Goal: Browse casually

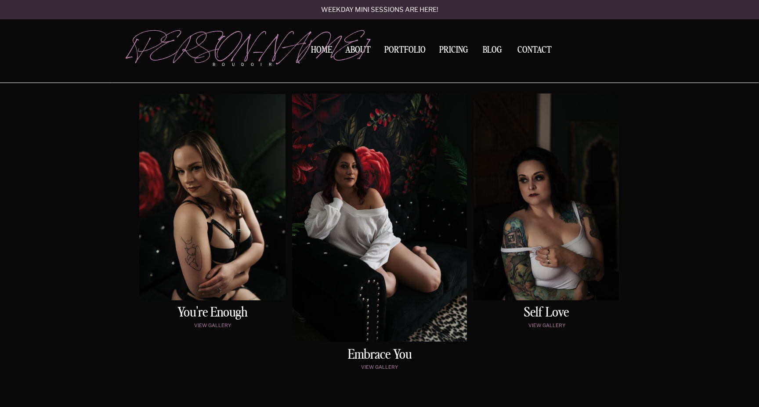
scroll to position [415, 0]
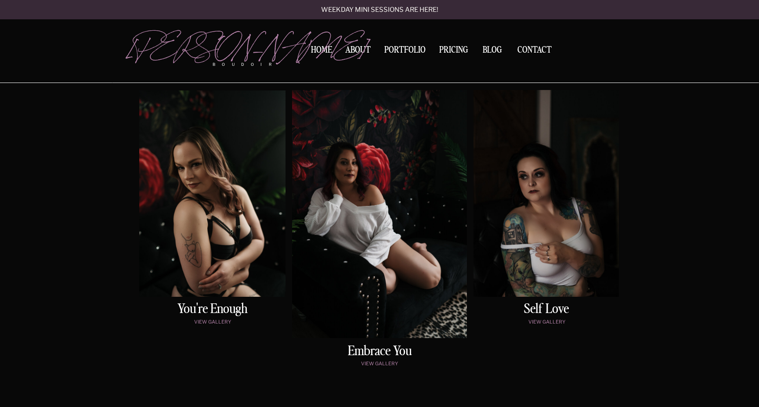
click at [373, 243] on div at bounding box center [379, 214] width 175 height 248
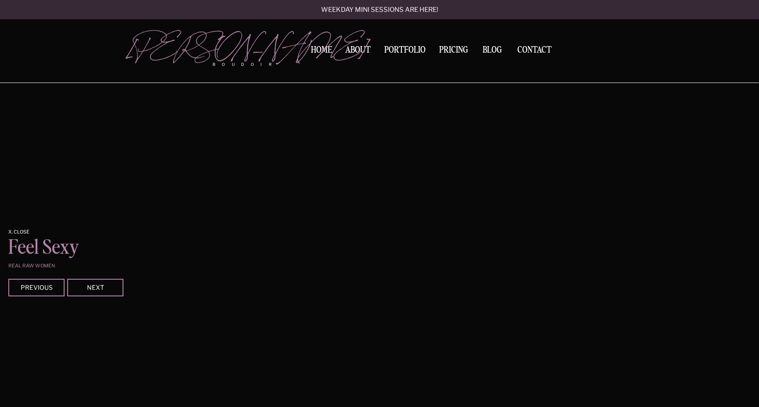
scroll to position [732, 0]
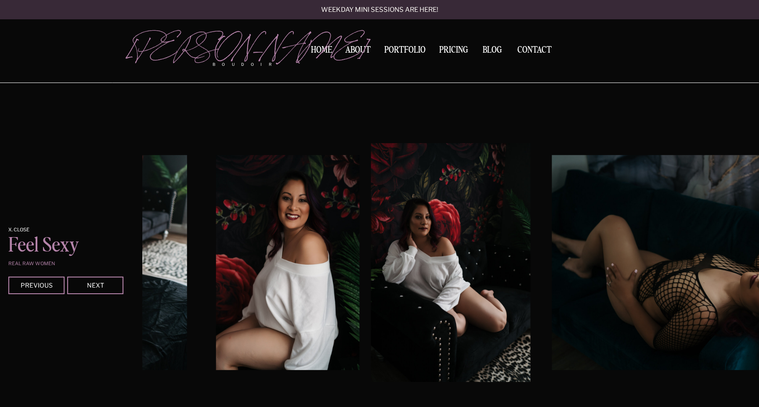
click at [580, 250] on img at bounding box center [713, 262] width 322 height 215
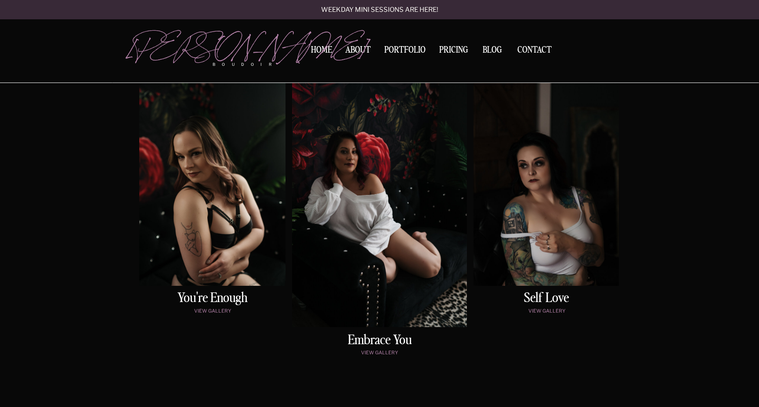
click at [250, 245] on div at bounding box center [212, 182] width 146 height 206
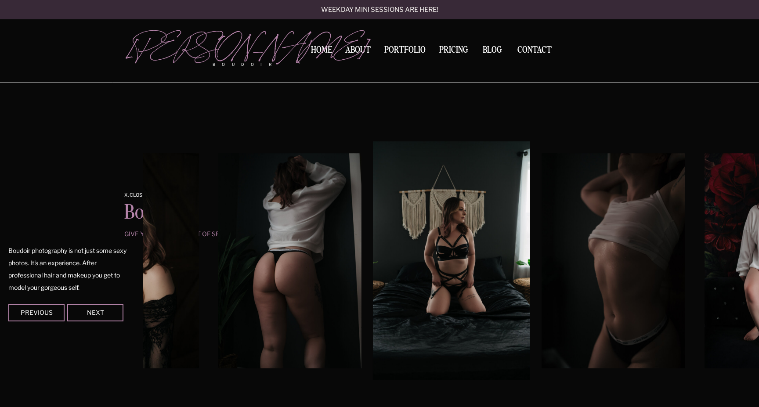
click at [634, 244] on img at bounding box center [612, 260] width 143 height 215
click at [620, 242] on img at bounding box center [612, 260] width 143 height 215
click at [110, 317] on div at bounding box center [95, 313] width 56 height 18
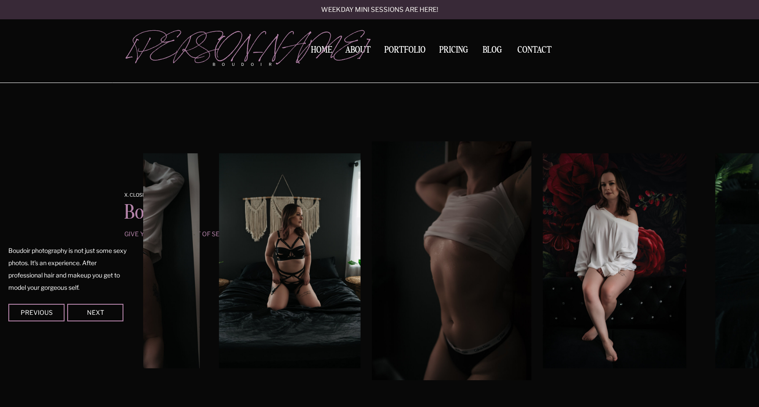
click at [109, 317] on div at bounding box center [95, 313] width 56 height 18
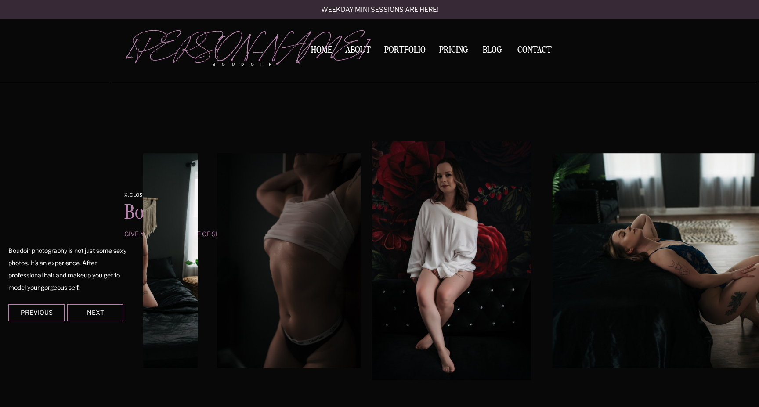
click at [36, 317] on div at bounding box center [36, 313] width 56 height 18
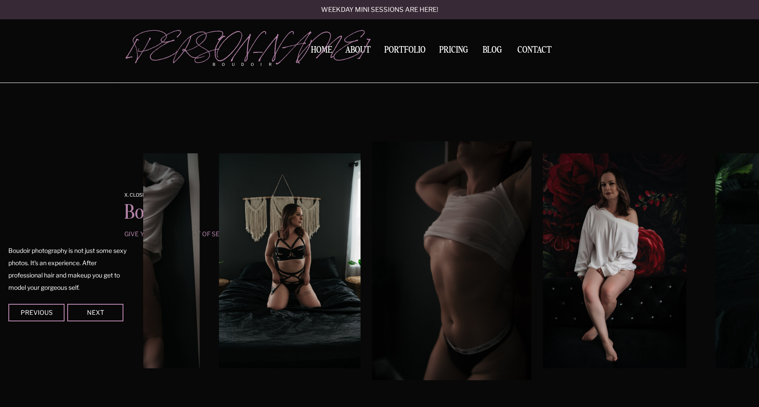
click at [442, 259] on img at bounding box center [451, 260] width 159 height 239
click at [90, 305] on div at bounding box center [95, 313] width 56 height 18
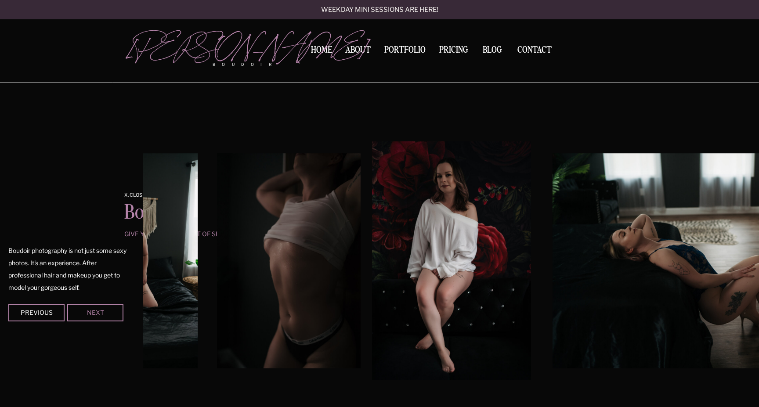
click at [90, 310] on div "Next" at bounding box center [95, 312] width 53 height 5
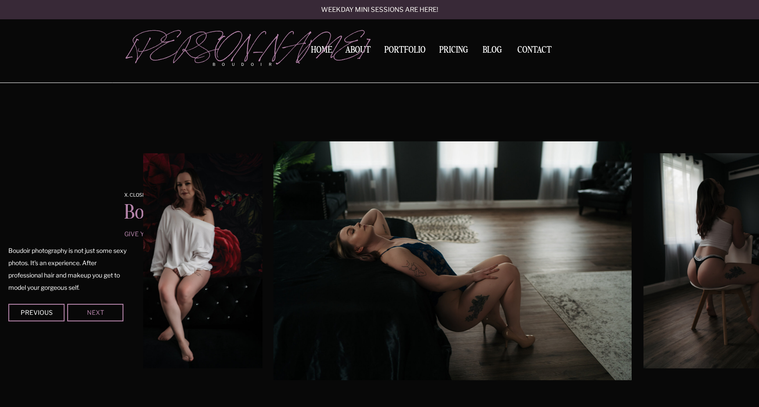
click at [90, 310] on div "Next" at bounding box center [95, 312] width 53 height 5
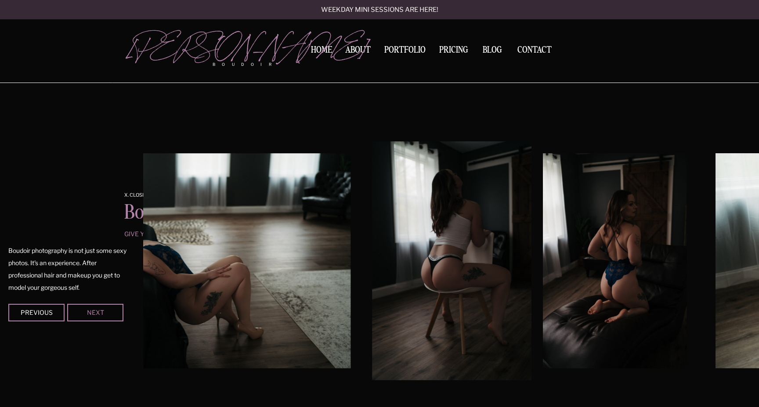
click at [90, 310] on div "Next" at bounding box center [95, 312] width 53 height 5
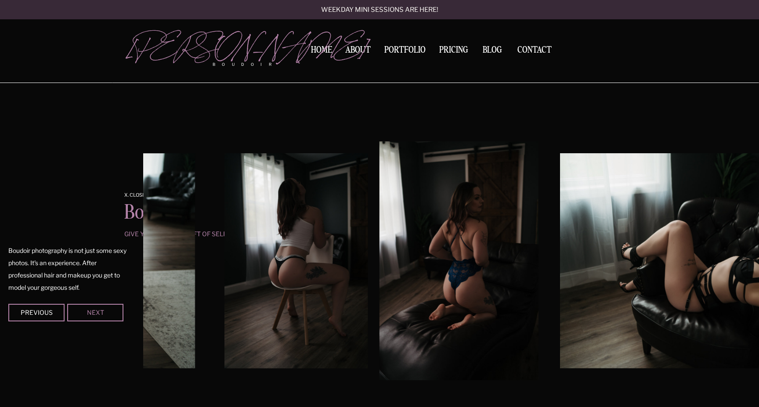
click at [90, 310] on div "Next" at bounding box center [95, 312] width 53 height 5
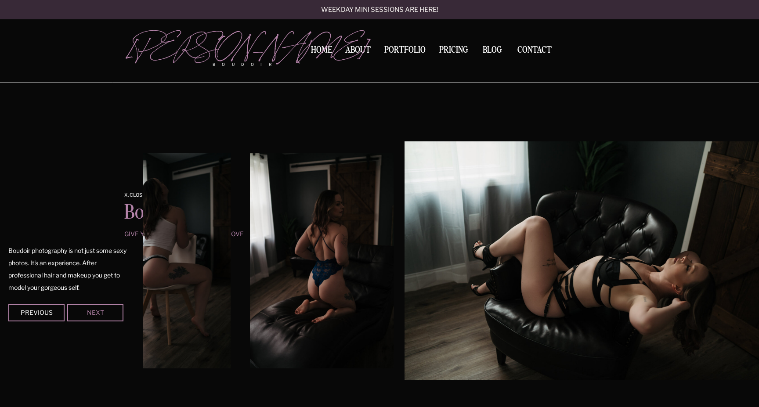
click at [90, 310] on div "Next" at bounding box center [95, 312] width 53 height 5
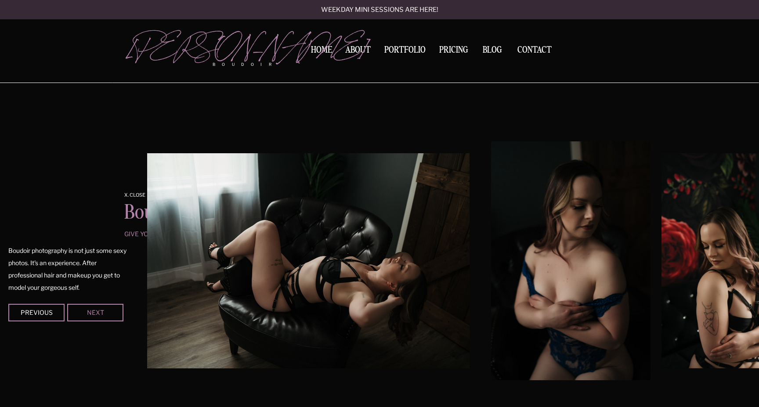
click at [90, 310] on div "Next" at bounding box center [95, 312] width 53 height 5
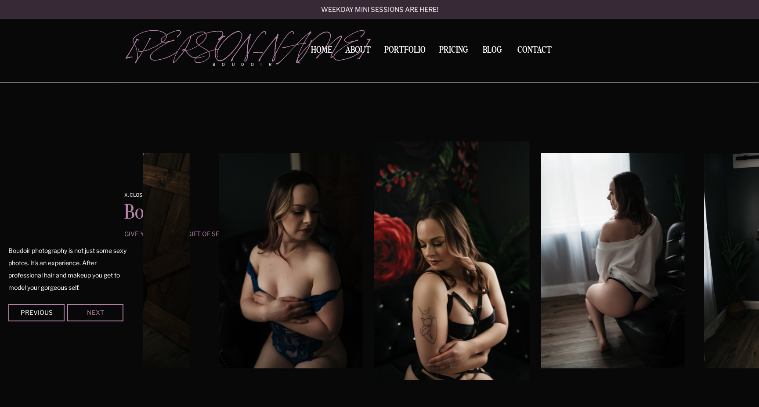
click at [90, 310] on div "Next" at bounding box center [95, 312] width 53 height 5
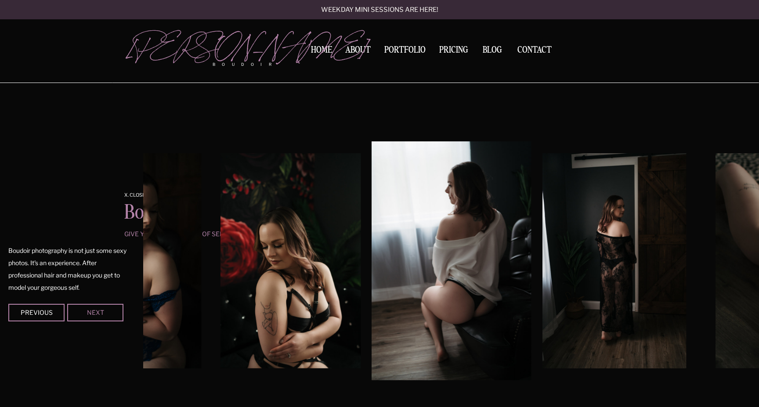
click at [90, 310] on div "Next" at bounding box center [95, 312] width 53 height 5
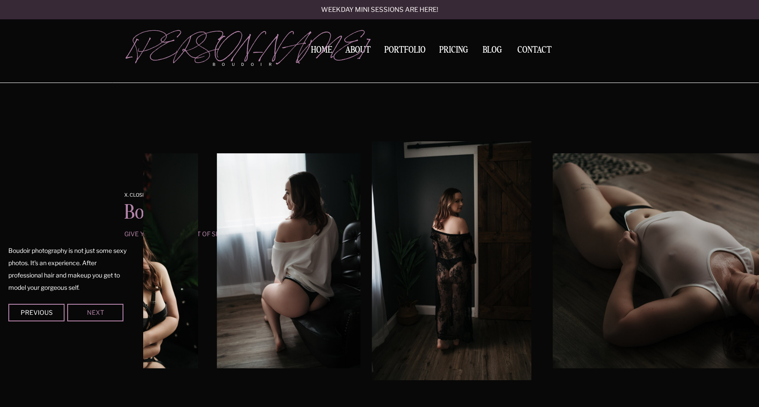
click at [90, 310] on div "Next" at bounding box center [95, 312] width 53 height 5
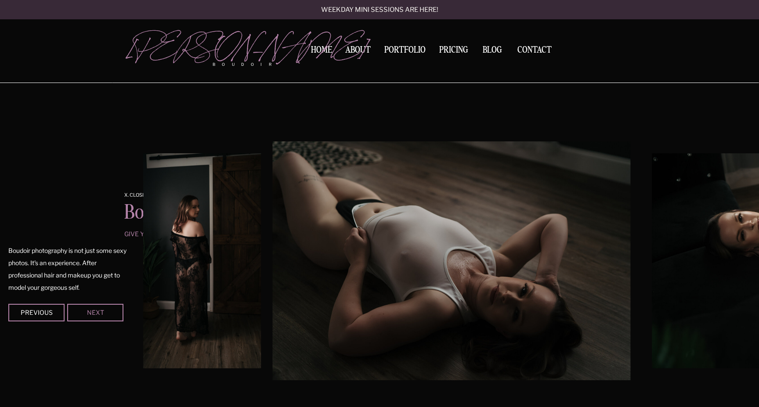
click at [90, 310] on div "Next" at bounding box center [95, 312] width 53 height 5
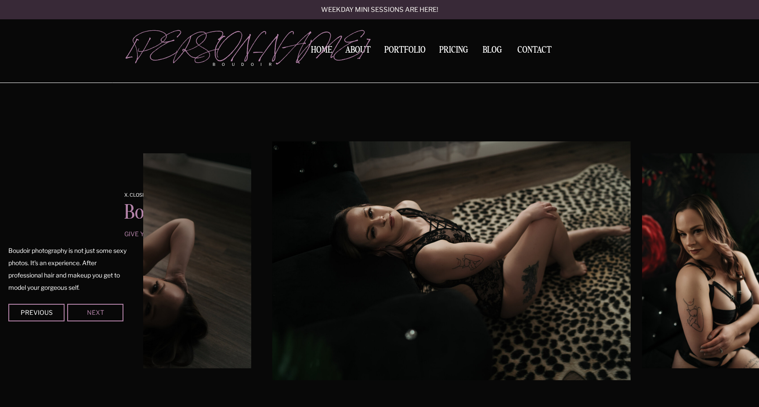
click at [90, 310] on div "Next" at bounding box center [95, 312] width 53 height 5
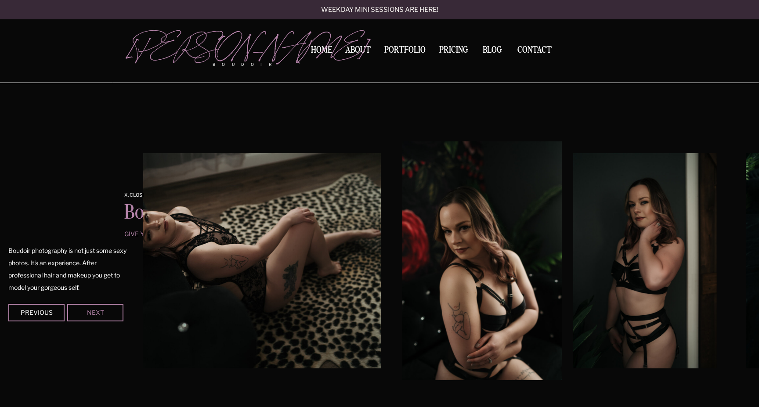
click at [90, 310] on div "Next" at bounding box center [95, 312] width 53 height 5
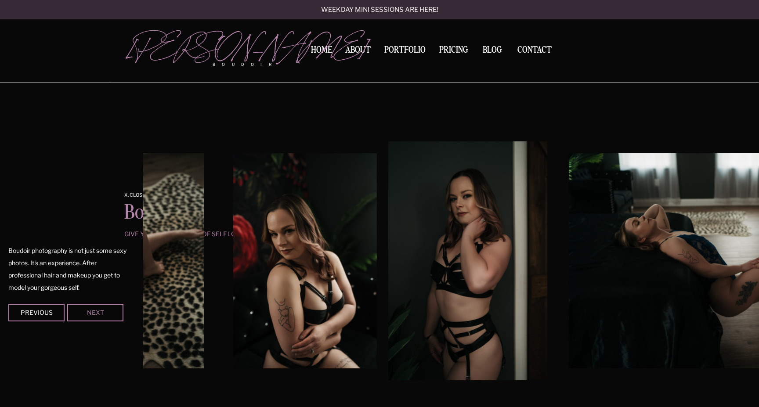
click at [90, 310] on div "Next" at bounding box center [95, 312] width 53 height 5
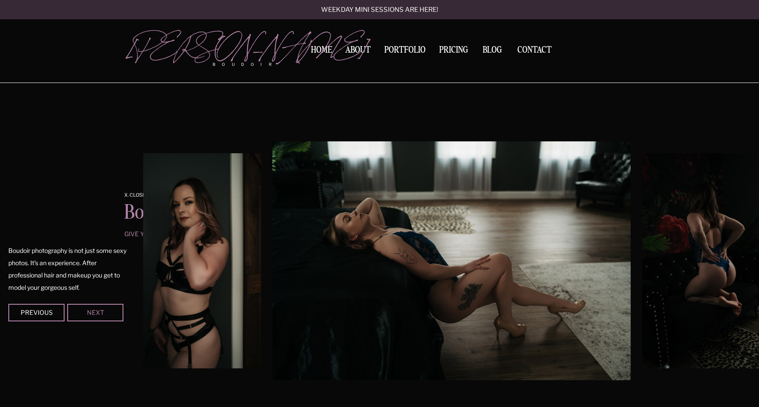
click at [90, 310] on div "Next" at bounding box center [95, 312] width 53 height 5
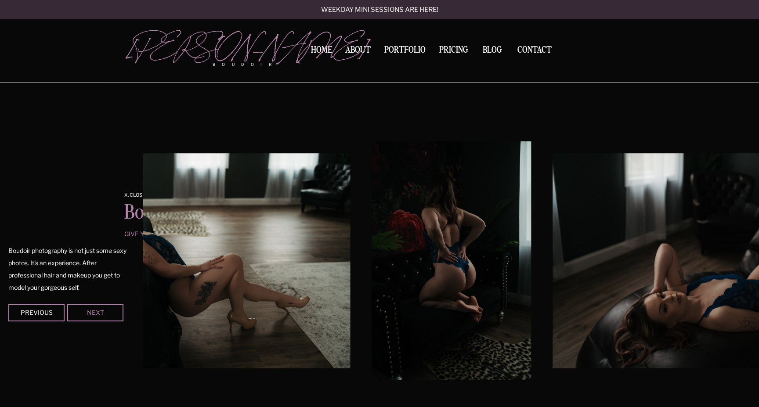
click at [87, 315] on div "Next" at bounding box center [95, 312] width 53 height 5
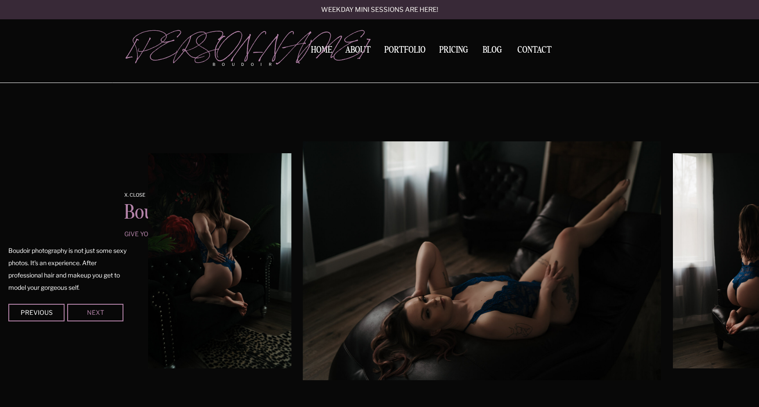
click at [87, 315] on div "Next" at bounding box center [95, 312] width 53 height 5
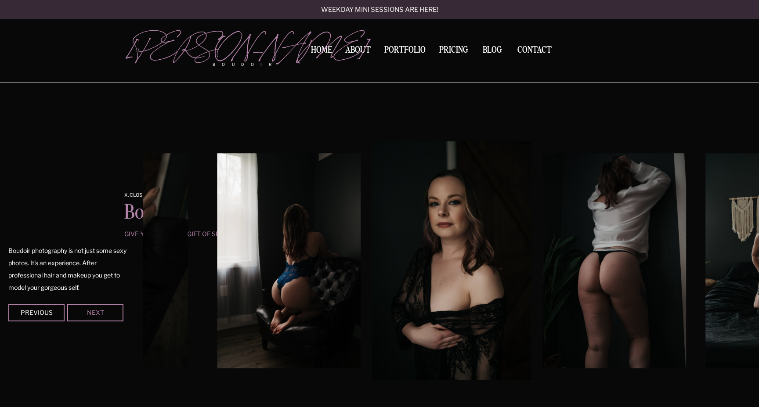
scroll to position [413, 0]
